Goal: Task Accomplishment & Management: Manage account settings

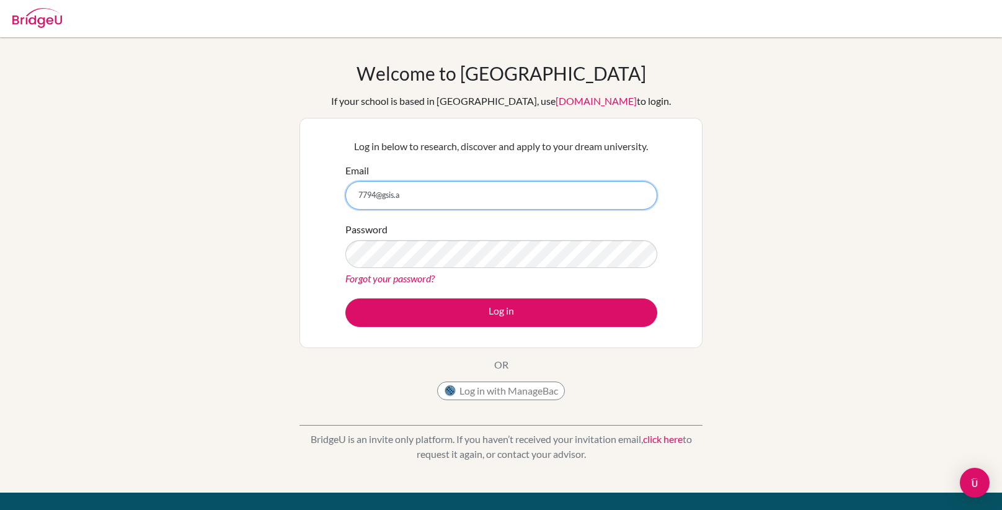
click at [443, 192] on input "7794@gsis.a" at bounding box center [501, 195] width 312 height 29
type input "[EMAIL_ADDRESS][DOMAIN_NAME]"
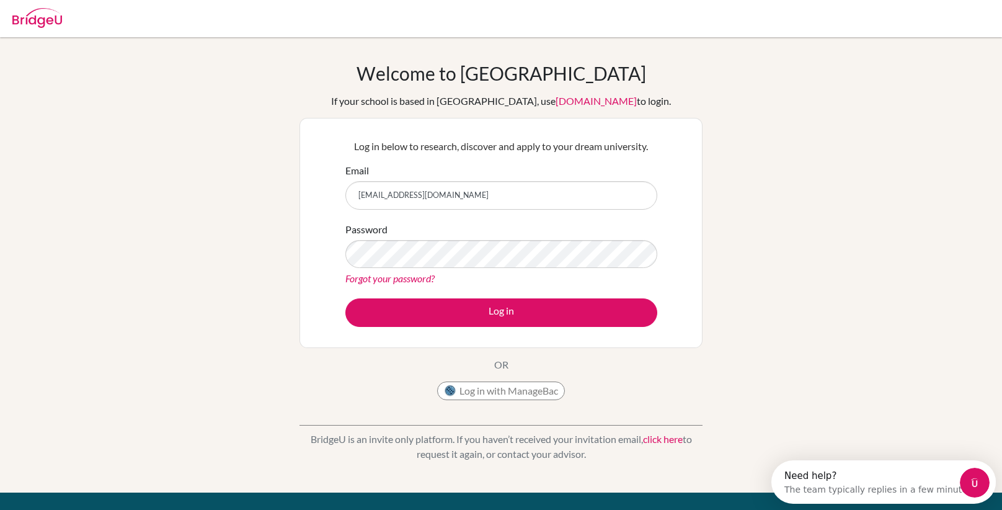
click at [375, 281] on link "Forgot your password?" at bounding box center [389, 278] width 89 height 12
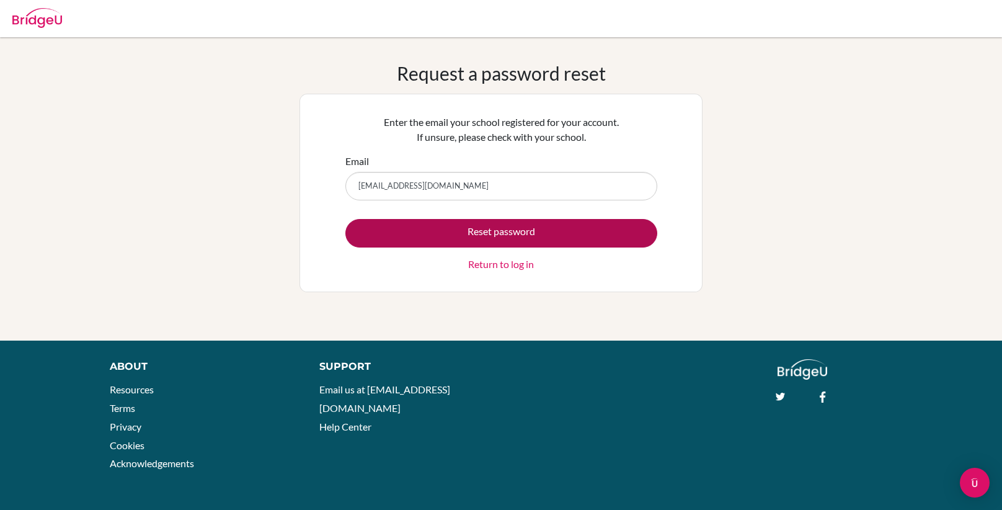
type input "[EMAIL_ADDRESS][DOMAIN_NAME]"
click at [415, 233] on button "Reset password" at bounding box center [501, 233] width 312 height 29
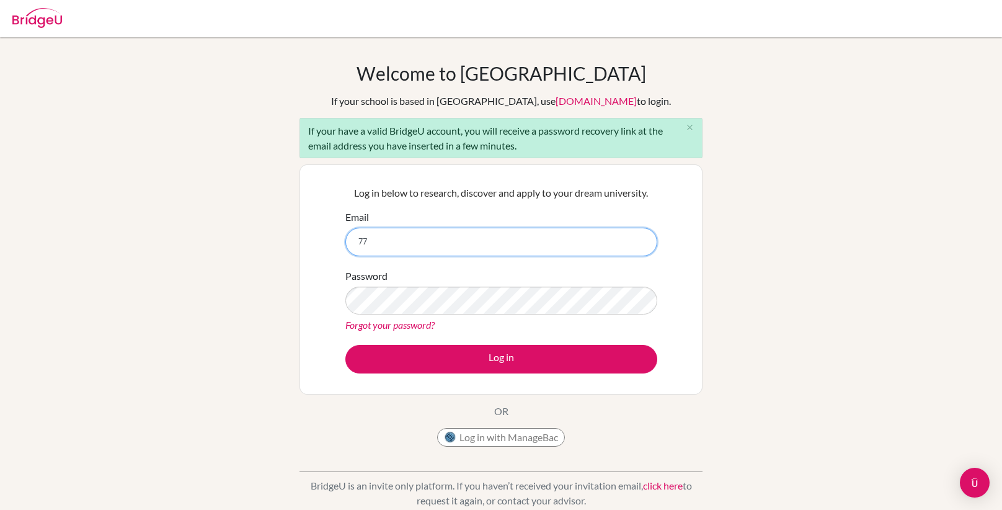
type input "[EMAIL_ADDRESS][DOMAIN_NAME]"
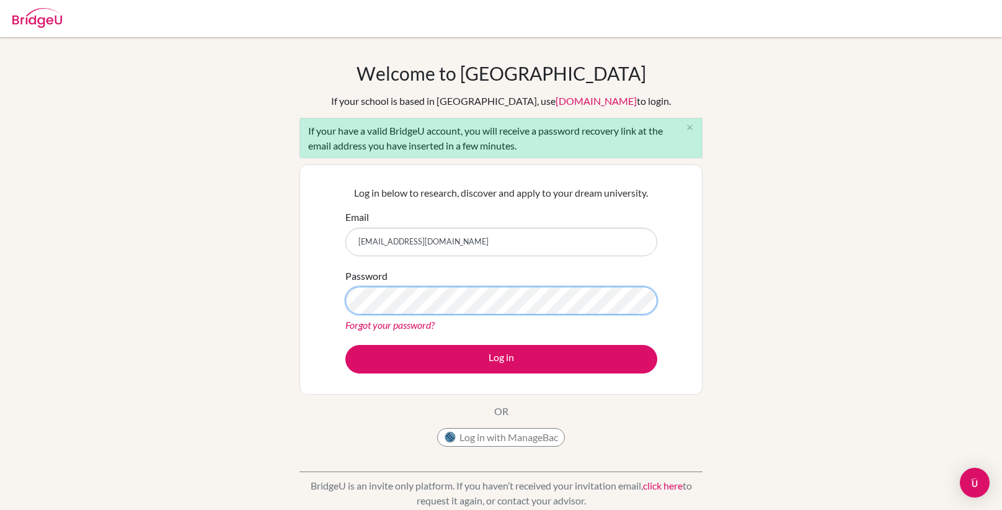
click at [345, 345] on button "Log in" at bounding box center [501, 359] width 312 height 29
